Goal: Task Accomplishment & Management: Manage account settings

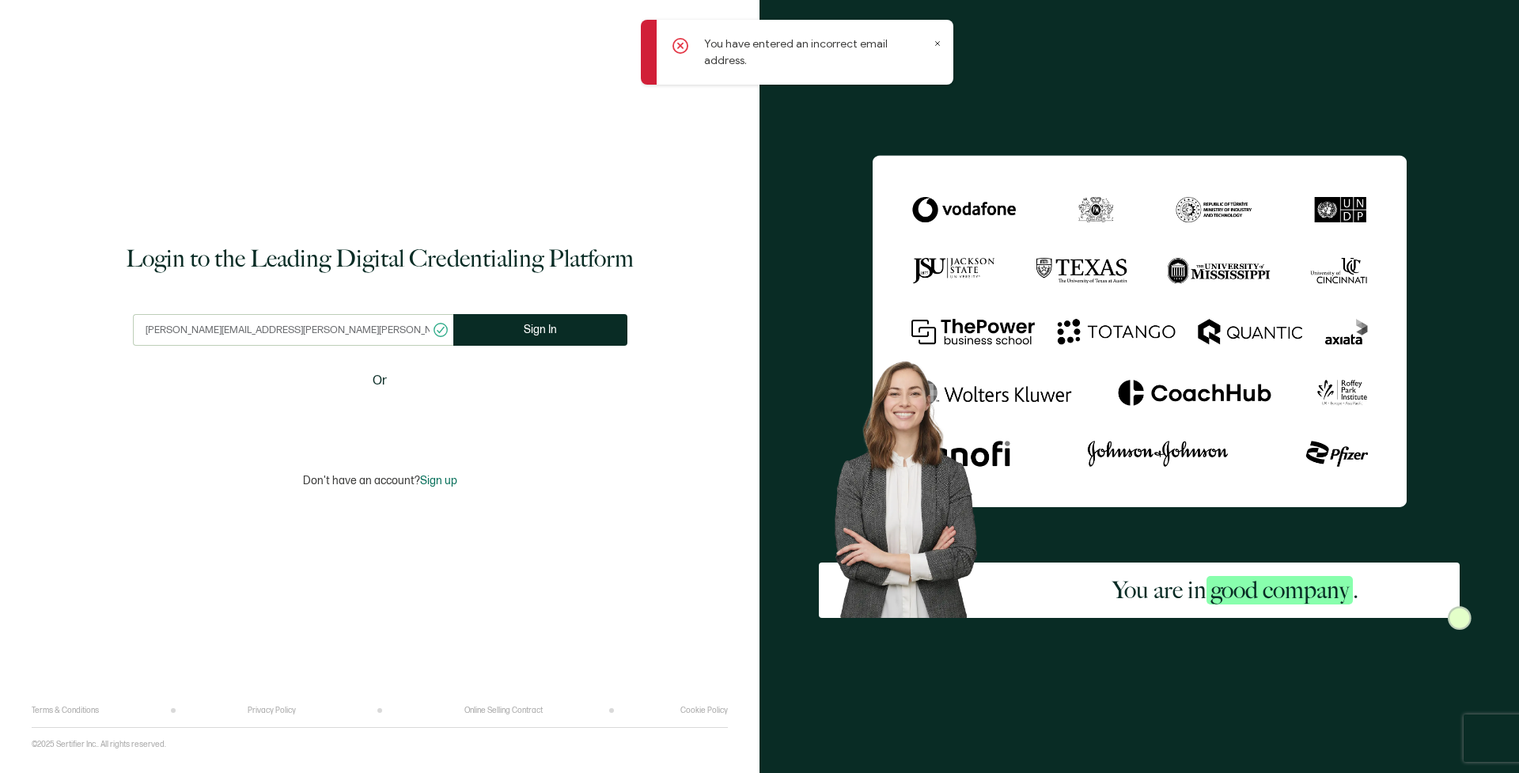
click at [258, 328] on input "catherine.elrod@fanning.uga.edu" at bounding box center [293, 330] width 320 height 32
type input "catherine.elrod@uga.edu"
click at [529, 339] on button "Sign In" at bounding box center [540, 330] width 174 height 32
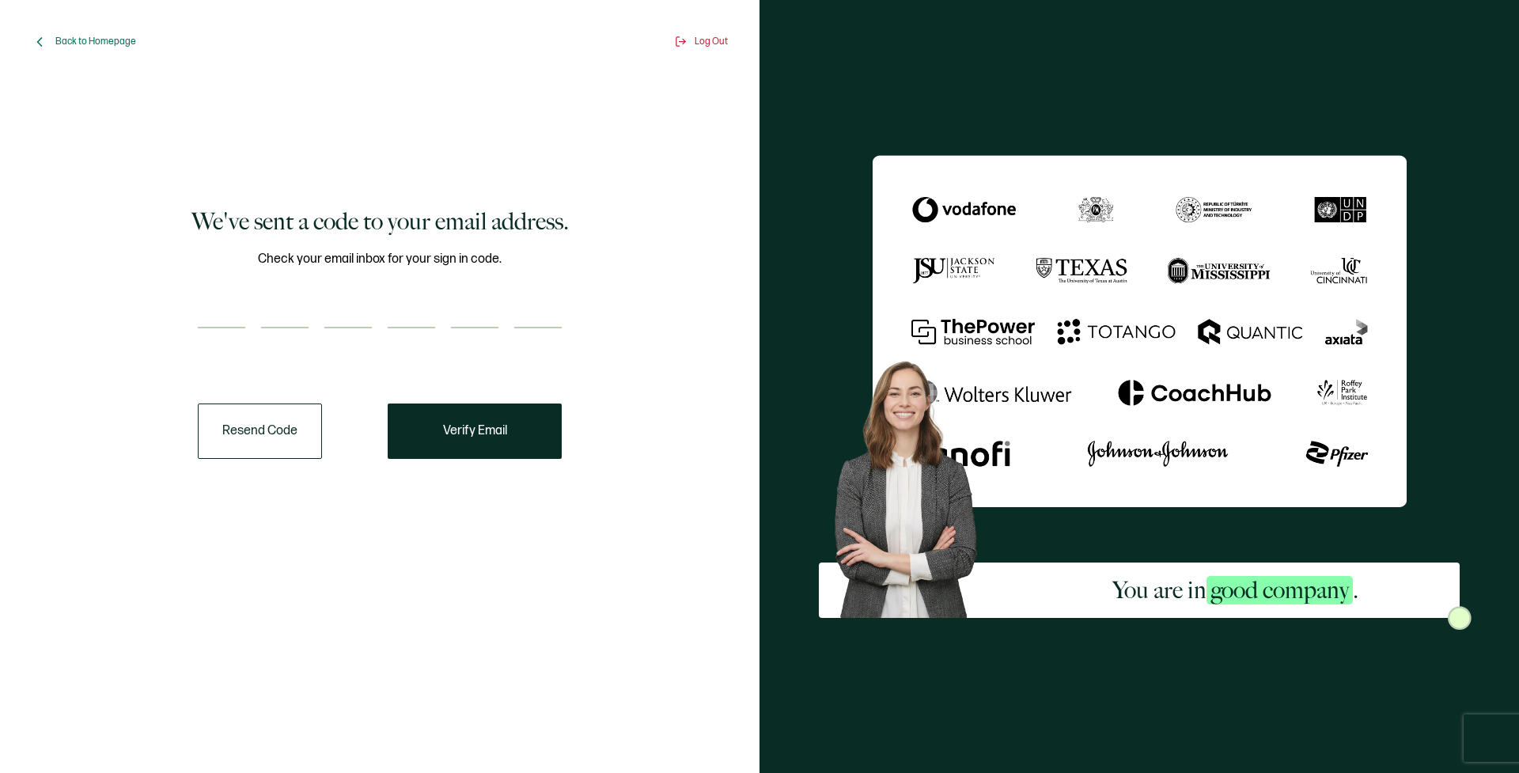
click at [234, 309] on input "number" at bounding box center [221, 313] width 47 height 32
type input "4"
type input "1"
type input "5"
type input "8"
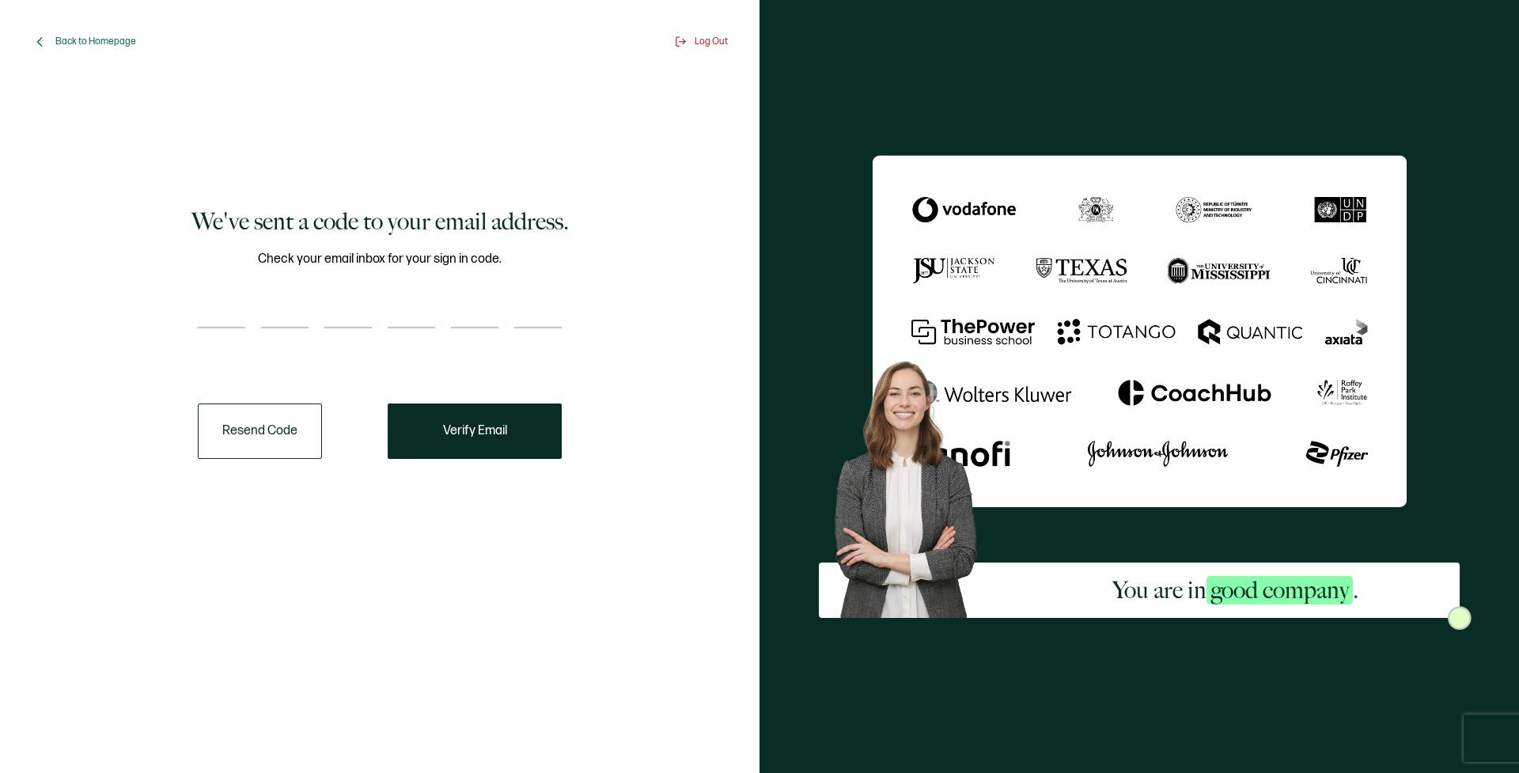
type input "5"
type input "0"
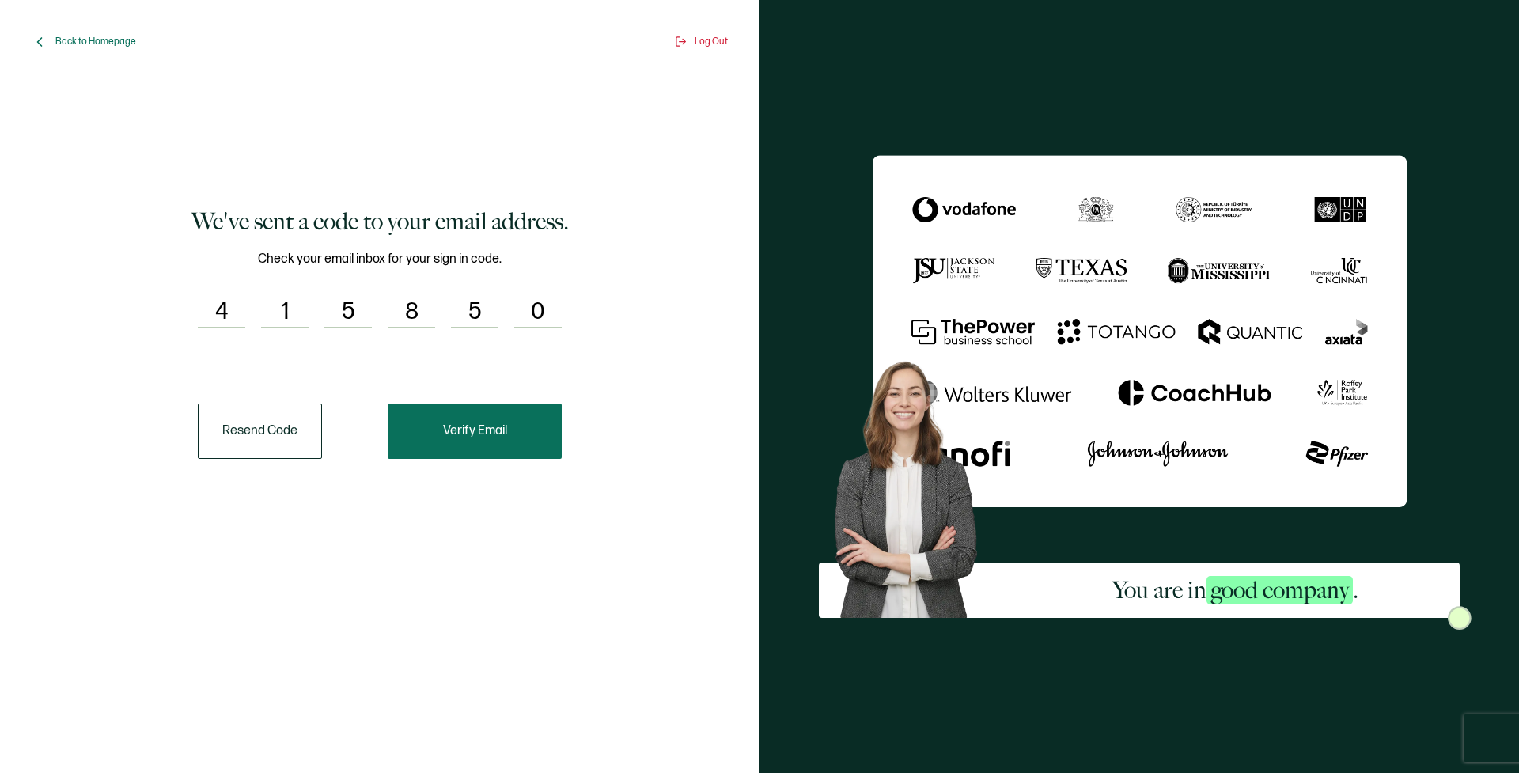
click at [450, 446] on button "Verify Email" at bounding box center [475, 431] width 174 height 55
